Goal: Transaction & Acquisition: Obtain resource

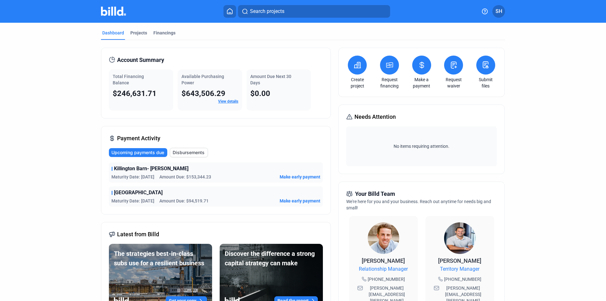
click at [391, 83] on link "Request financing" at bounding box center [389, 82] width 22 height 13
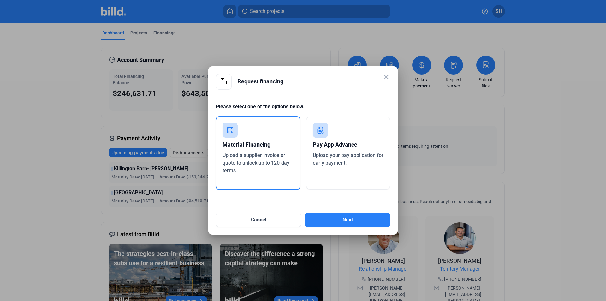
click at [244, 184] on div "Material Financing Upload a supplier invoice or quote to unlock up to 120-day t…" at bounding box center [258, 153] width 85 height 74
click at [334, 215] on button "Next" at bounding box center [347, 219] width 85 height 15
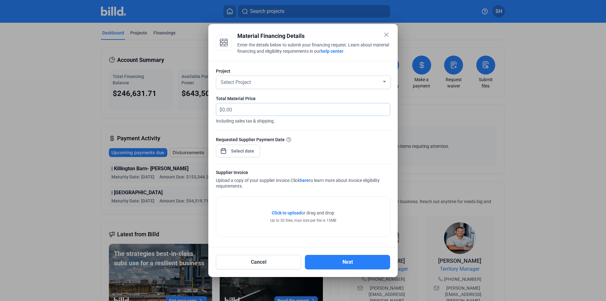
click at [229, 109] on input "text" at bounding box center [302, 109] width 160 height 12
type input "39,865.27"
click at [231, 78] on div "Select Project" at bounding box center [300, 81] width 162 height 9
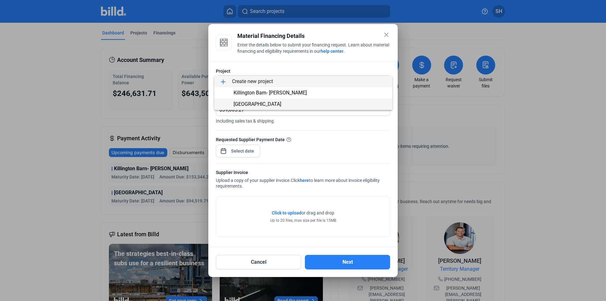
click at [251, 102] on span "[GEOGRAPHIC_DATA]" at bounding box center [258, 104] width 48 height 6
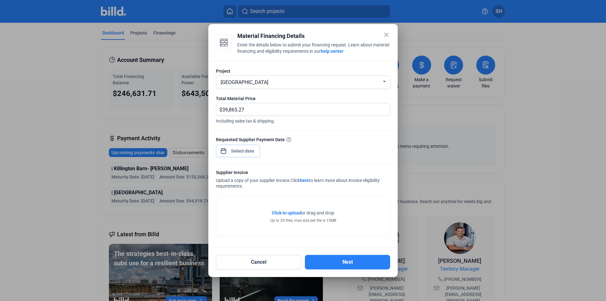
click at [223, 149] on span "Open calendar" at bounding box center [223, 147] width 15 height 15
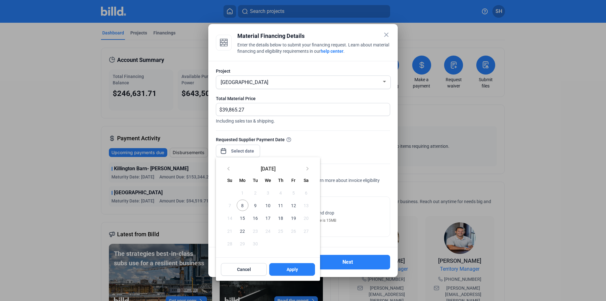
click at [295, 205] on span "12" at bounding box center [292, 204] width 11 height 11
click at [295, 269] on span "Apply" at bounding box center [292, 269] width 11 height 6
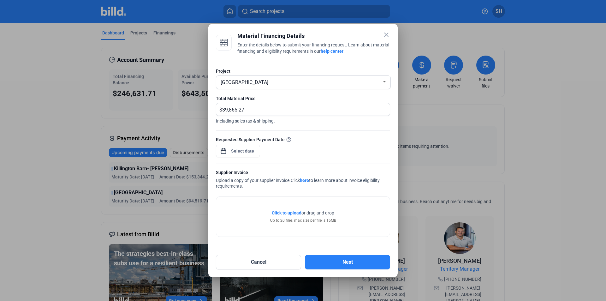
click at [287, 211] on span "Click to upload" at bounding box center [287, 212] width 30 height 5
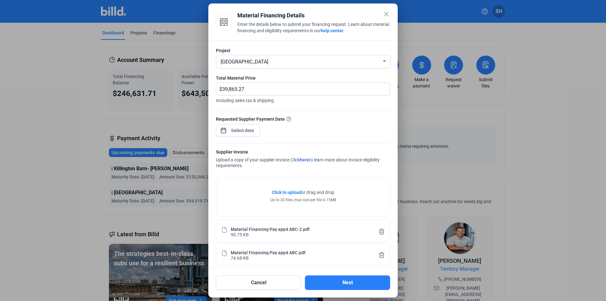
scroll to position [6, 0]
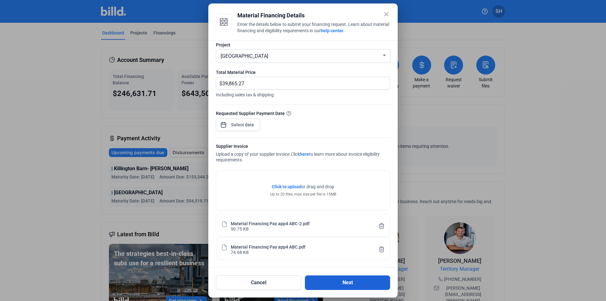
click at [323, 282] on button "Next" at bounding box center [347, 282] width 85 height 15
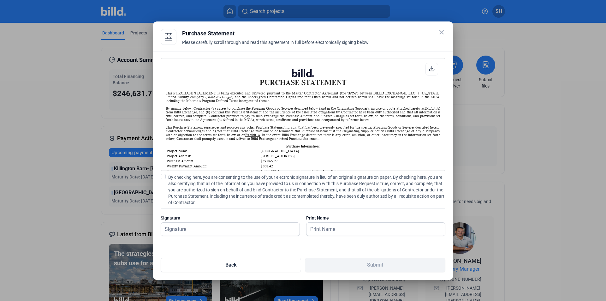
scroll to position [0, 0]
click at [200, 230] on input "text" at bounding box center [227, 228] width 132 height 13
type input "[PERSON_NAME]"
click at [322, 231] on input "[PERSON_NAME]" at bounding box center [372, 228] width 132 height 13
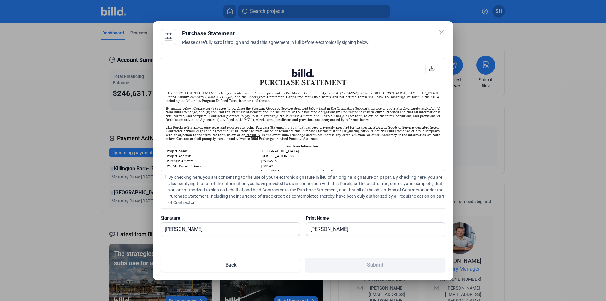
click at [273, 249] on div "PURCHASE STATEMENT This PURCHASE STATEMENT is being executed and delivered purs…" at bounding box center [303, 150] width 300 height 199
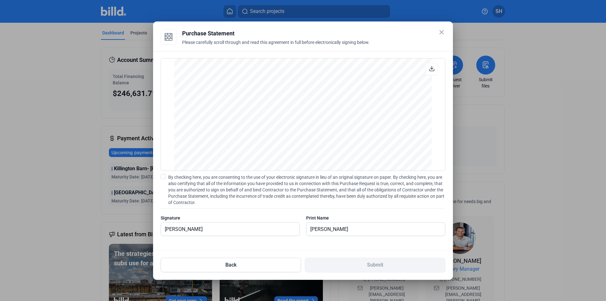
scroll to position [855, 0]
click at [284, 228] on input "[PERSON_NAME]" at bounding box center [227, 228] width 132 height 13
drag, startPoint x: 248, startPoint y: 230, endPoint x: 279, endPoint y: 230, distance: 30.9
click at [249, 230] on input "[PERSON_NAME]" at bounding box center [230, 228] width 139 height 13
drag, startPoint x: 361, startPoint y: 233, endPoint x: 383, endPoint y: 230, distance: 22.6
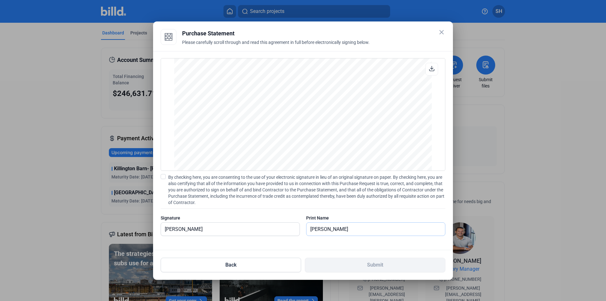
click at [361, 233] on input "[PERSON_NAME]" at bounding box center [372, 228] width 132 height 13
click at [397, 228] on input "[PERSON_NAME]" at bounding box center [375, 228] width 139 height 13
click at [396, 246] on div "PURCHASE STATEMENT This PURCHASE STATEMENT is being executed and delivered purs…" at bounding box center [303, 150] width 300 height 199
click at [243, 233] on input "[PERSON_NAME]" at bounding box center [230, 228] width 139 height 13
type input "[PERSON_NAME]"
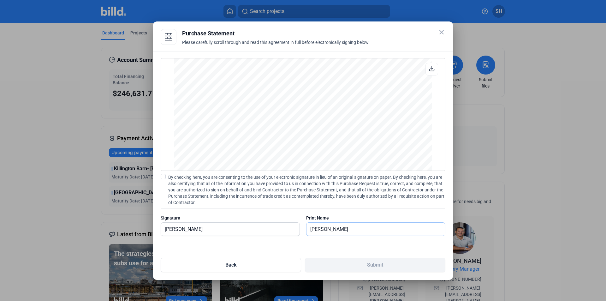
drag, startPoint x: 373, startPoint y: 228, endPoint x: 300, endPoint y: 231, distance: 73.0
click at [300, 231] on div "Signature [PERSON_NAME] Print Name [PERSON_NAME]" at bounding box center [303, 228] width 285 height 27
type input "[PERSON_NAME]"
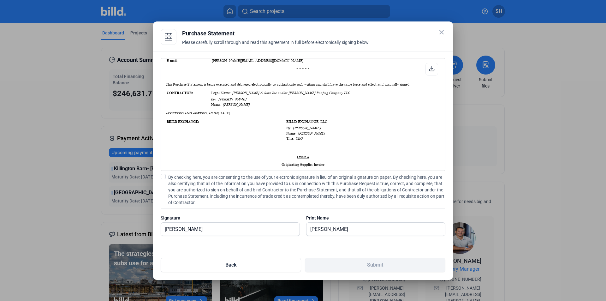
scroll to position [410, 0]
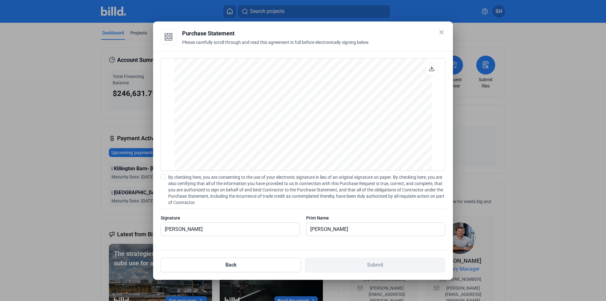
click at [163, 176] on span at bounding box center [163, 176] width 5 height 5
click at [0, 0] on input "By checking here, you are consenting to the use of your electronic signature in…" at bounding box center [0, 0] width 0 height 0
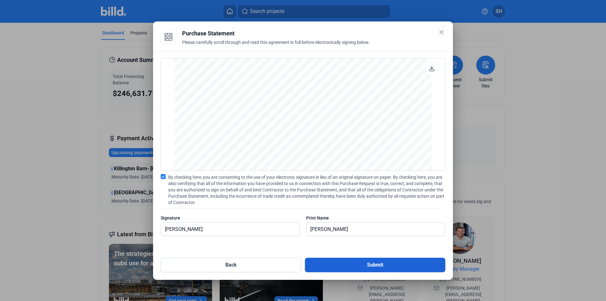
click at [362, 268] on button "Submit" at bounding box center [375, 265] width 140 height 15
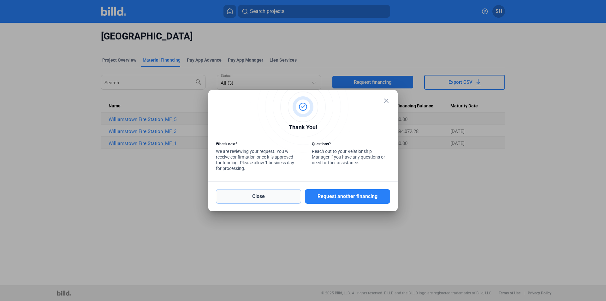
drag, startPoint x: 260, startPoint y: 200, endPoint x: 268, endPoint y: 201, distance: 8.3
click at [260, 201] on button "Close" at bounding box center [258, 196] width 85 height 15
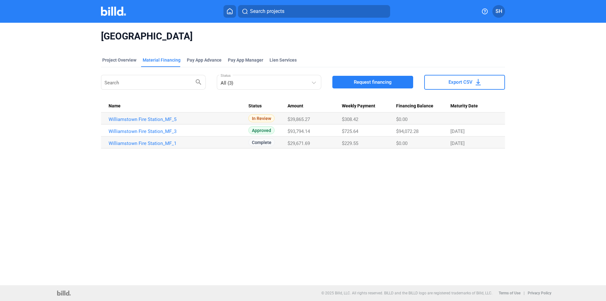
click at [497, 13] on span "SH" at bounding box center [498, 12] width 7 height 8
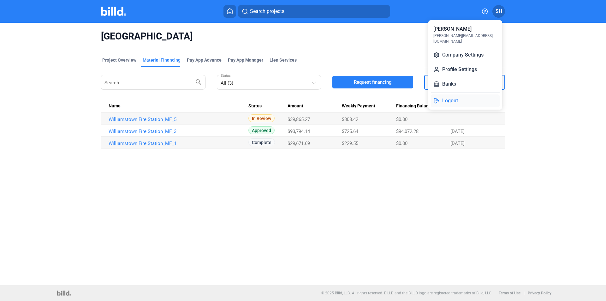
click at [450, 97] on button "Logout" at bounding box center [465, 100] width 69 height 13
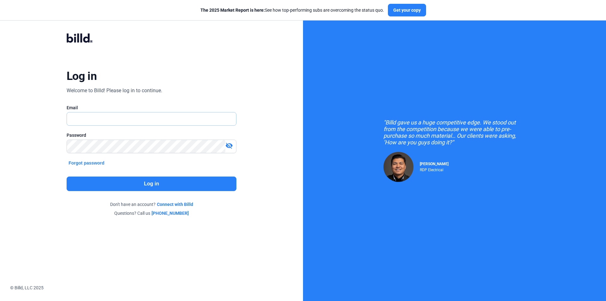
type input "[PERSON_NAME][EMAIL_ADDRESS][DOMAIN_NAME]"
